Goal: Book appointment/travel/reservation

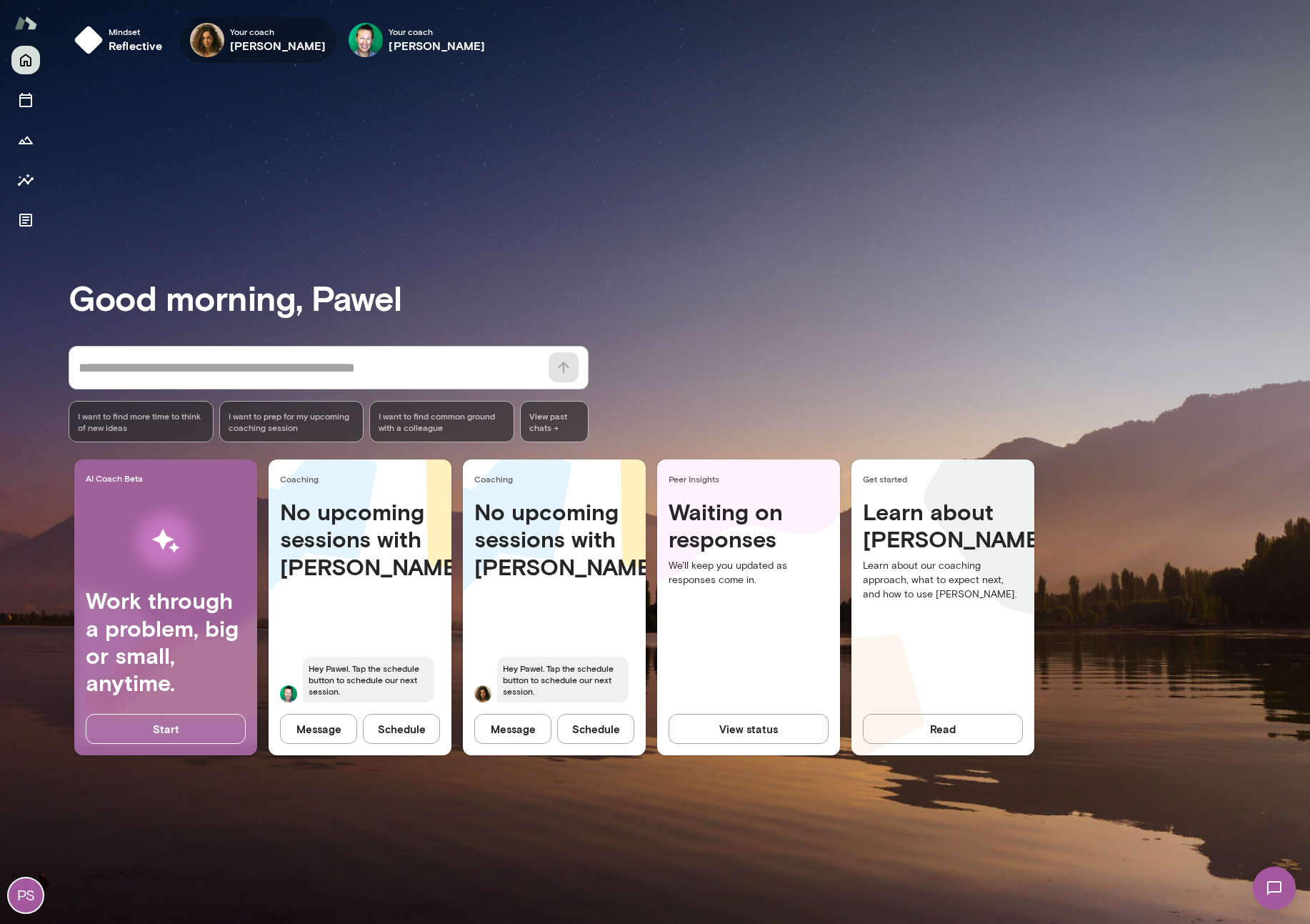
click at [0, 0] on icon "button" at bounding box center [0, 0] width 0 height 0
click at [24, 108] on icon "Sessions" at bounding box center [25, 99] width 17 height 17
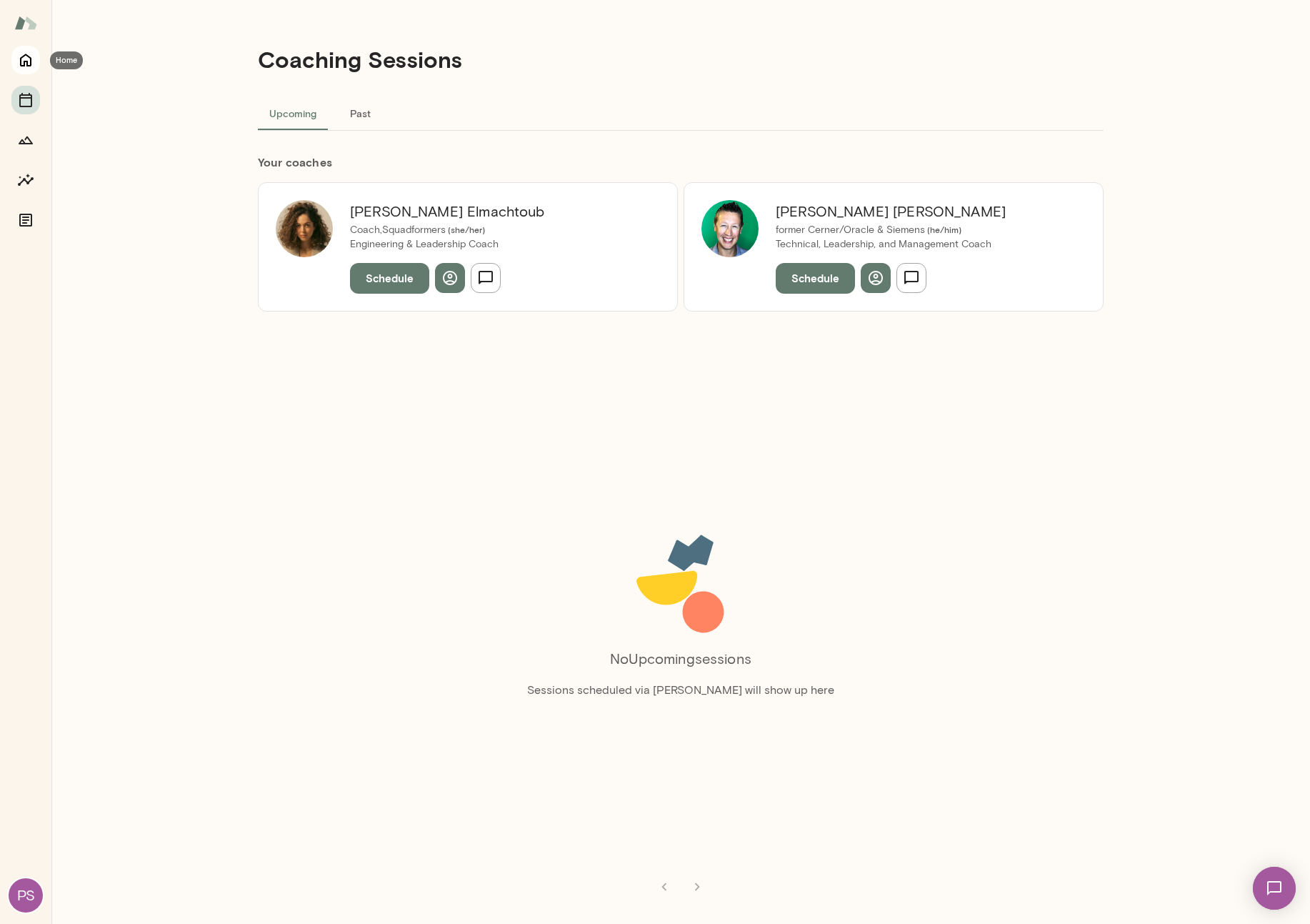
click at [30, 63] on icon "Home" at bounding box center [25, 60] width 17 height 17
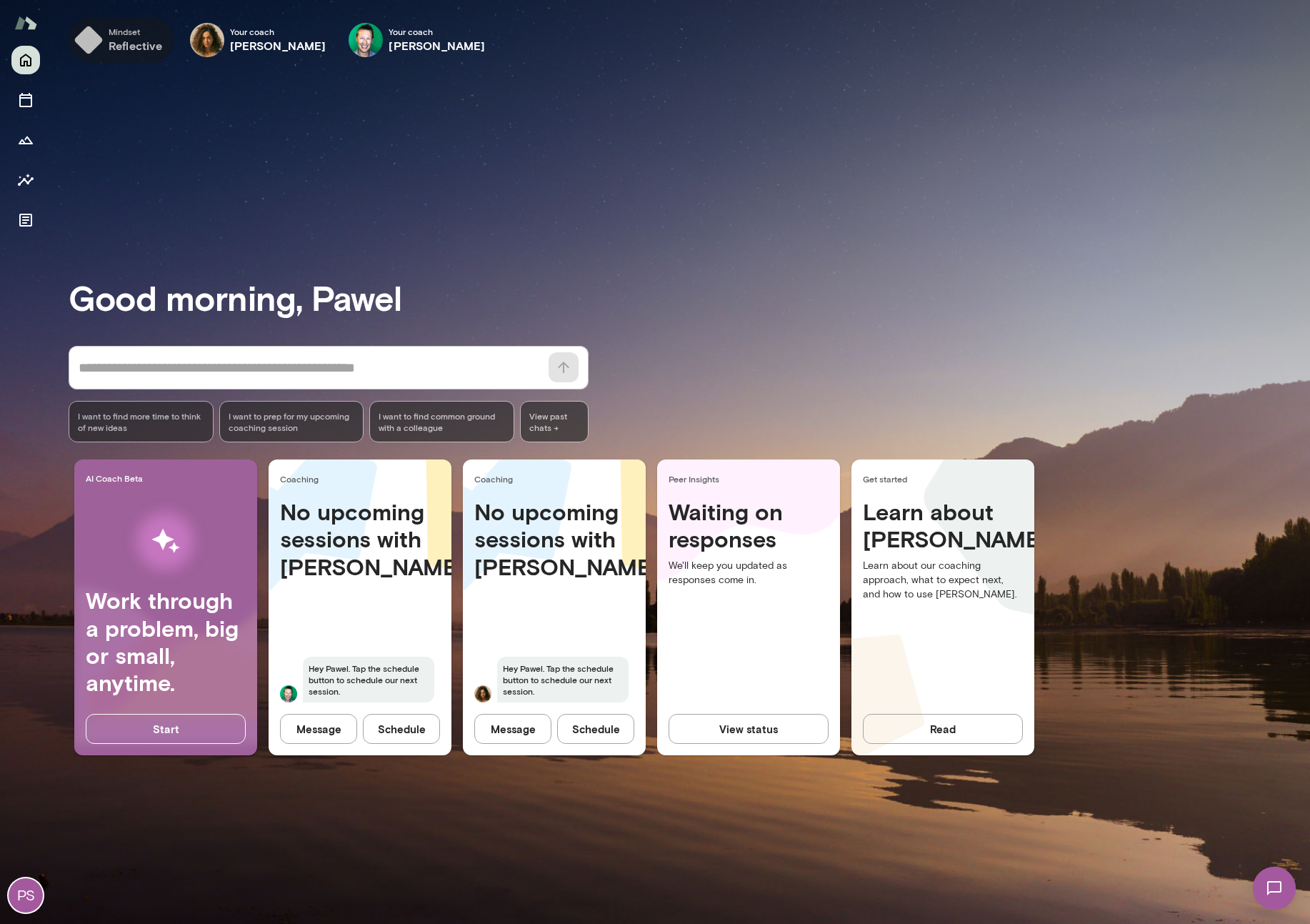
click at [141, 50] on h6 "reflective" at bounding box center [135, 45] width 55 height 17
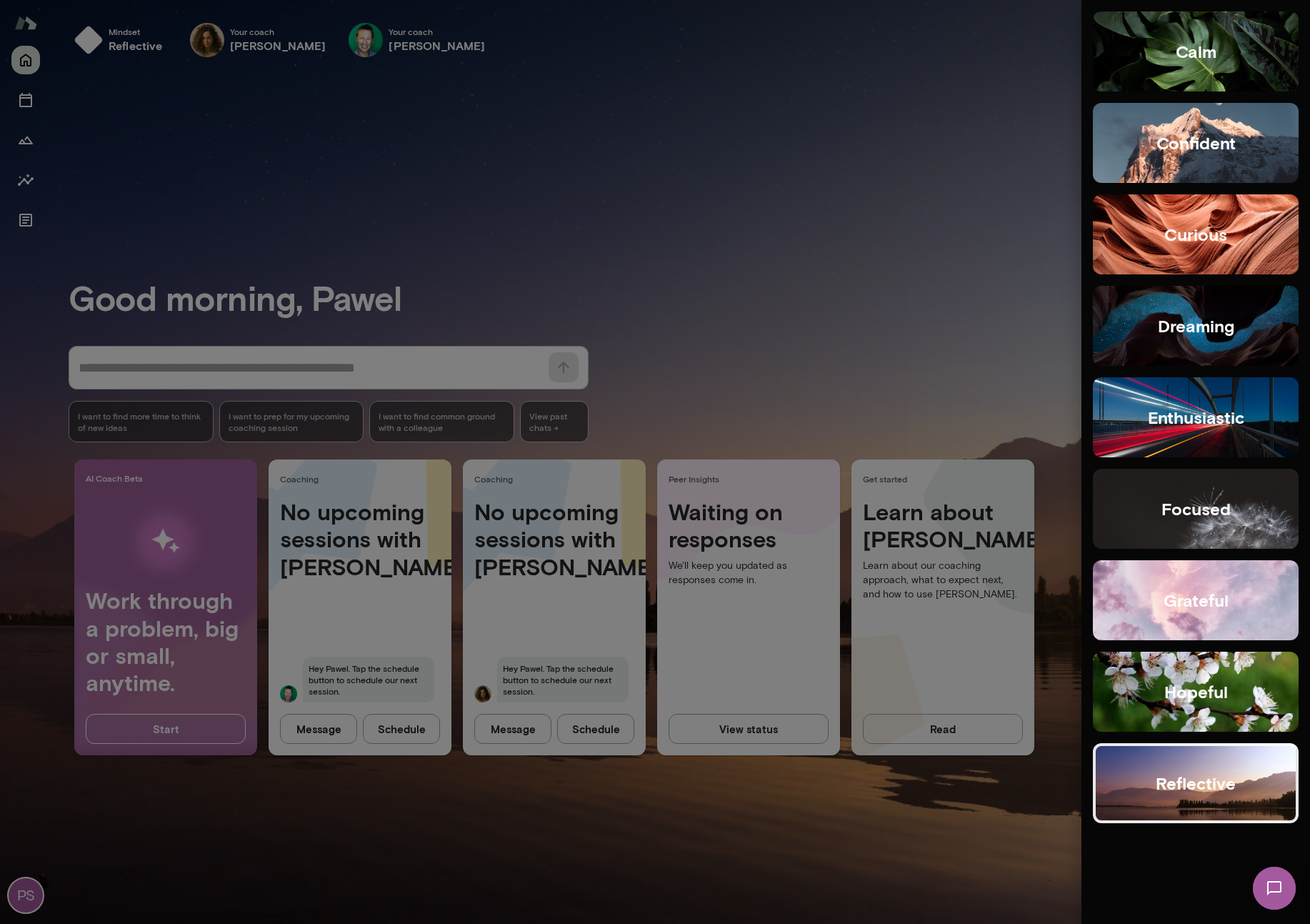
click at [916, 223] on div at bounding box center [655, 462] width 1310 height 924
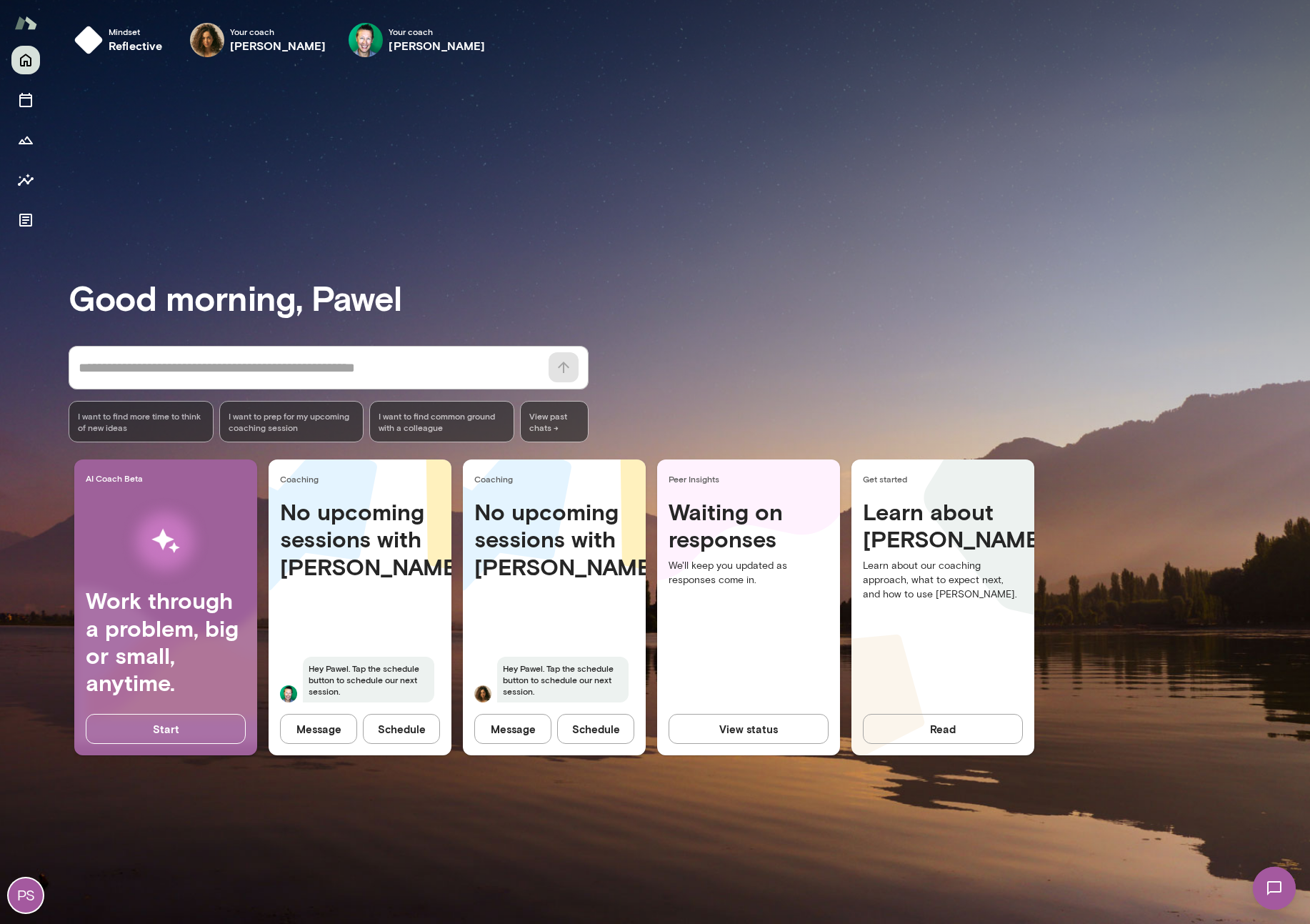
click at [1275, 870] on img at bounding box center [1274, 887] width 59 height 59
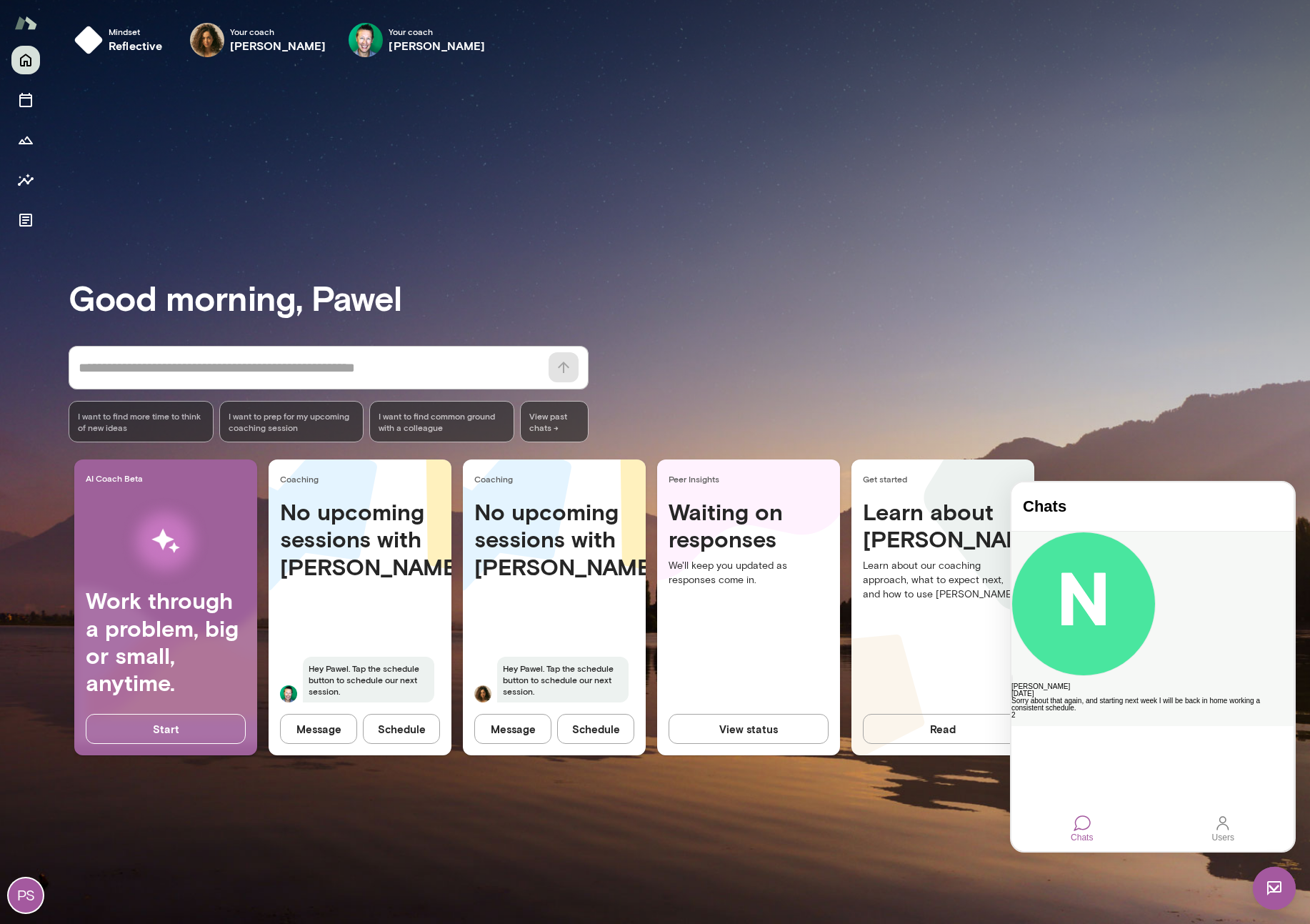
click at [1160, 683] on div "[PERSON_NAME]" at bounding box center [1152, 686] width 282 height 7
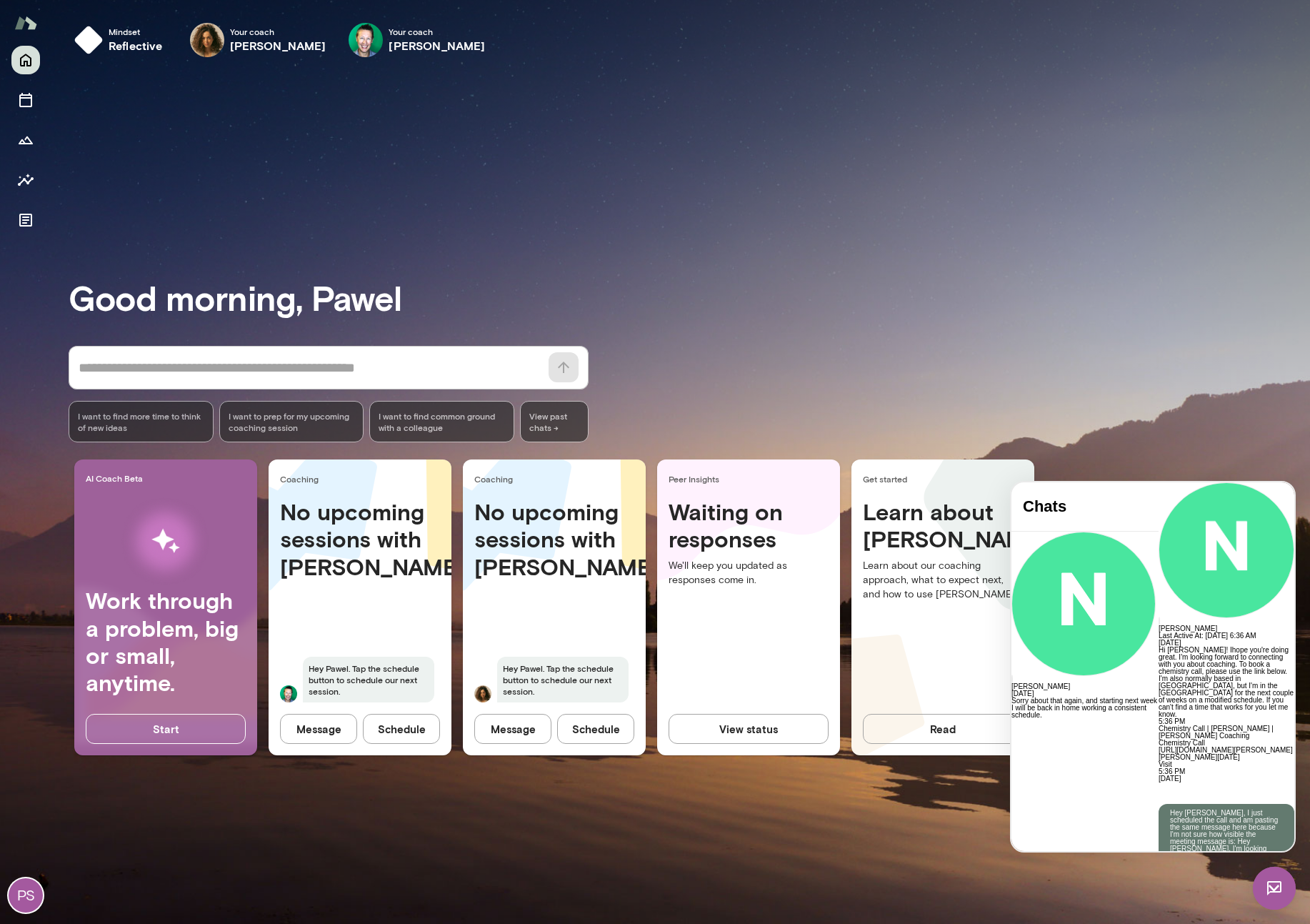
scroll to position [328, 0]
click at [1159, 753] on link "[URL][DOMAIN_NAME][PERSON_NAME][PERSON_NAME][DATE]" at bounding box center [1226, 760] width 134 height 15
click at [306, 165] on div "Good morning, [PERSON_NAME] * ​ ​ I want to find more time to think of new idea…" at bounding box center [689, 495] width 1242 height 821
